Goal: Information Seeking & Learning: Learn about a topic

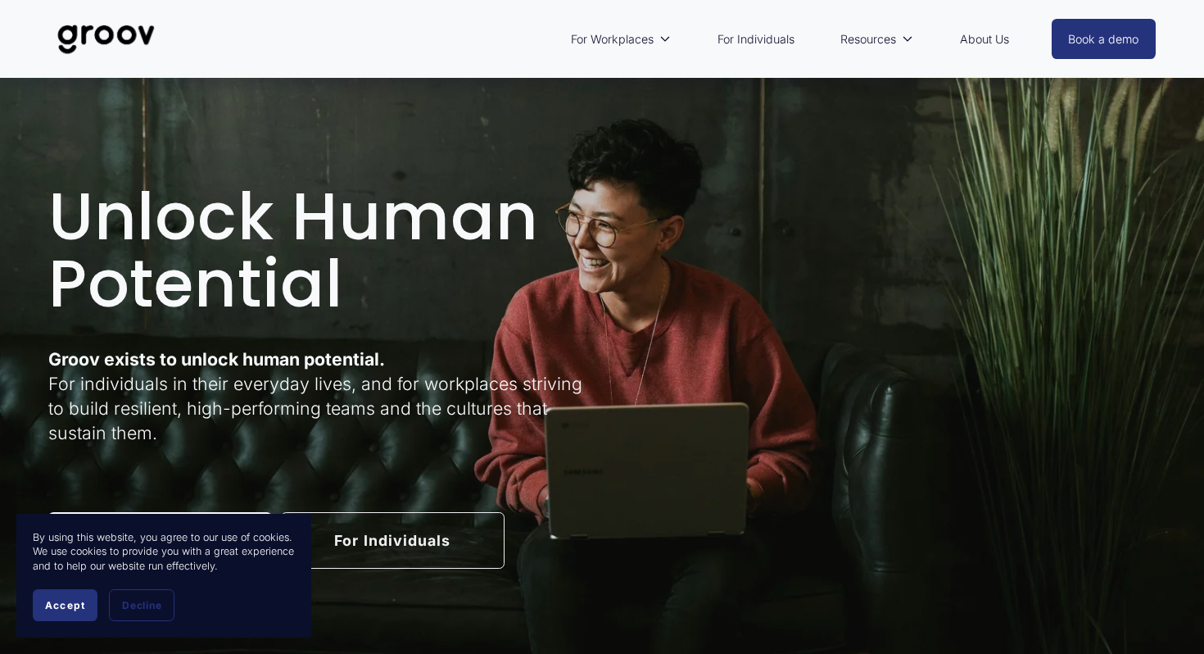
click at [57, 607] on span "Accept" at bounding box center [65, 605] width 40 height 12
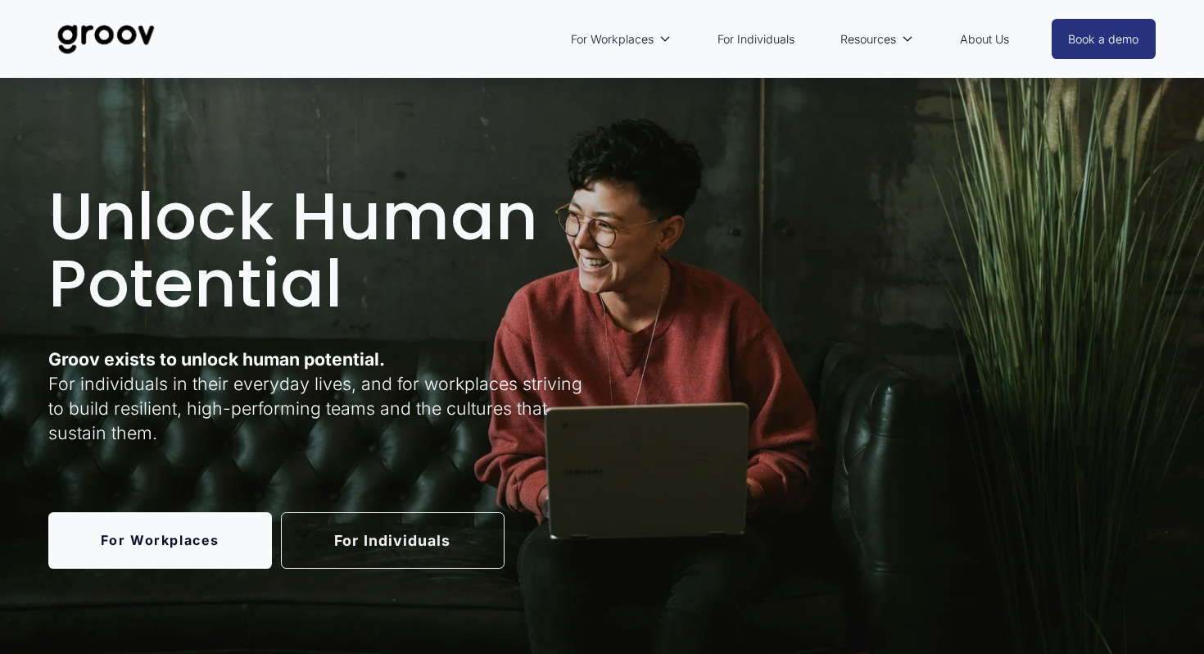
click at [330, 536] on link "For Individuals" at bounding box center [393, 540] width 224 height 57
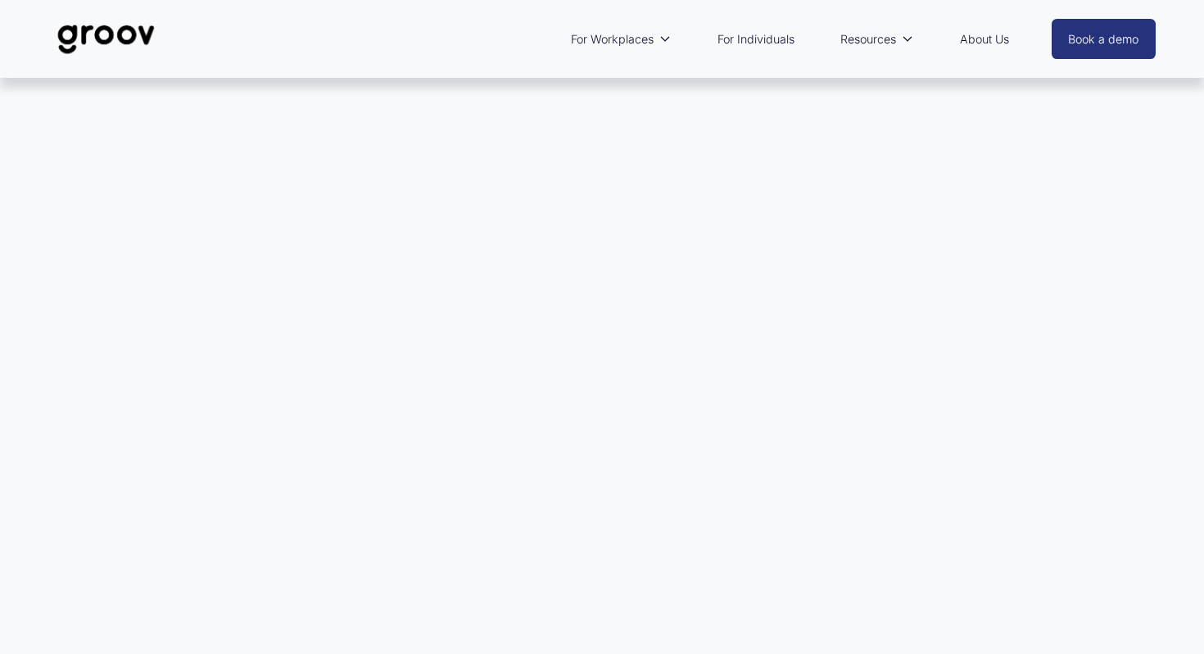
click at [771, 38] on link "For Individuals" at bounding box center [756, 39] width 93 height 38
